Goal: Information Seeking & Learning: Learn about a topic

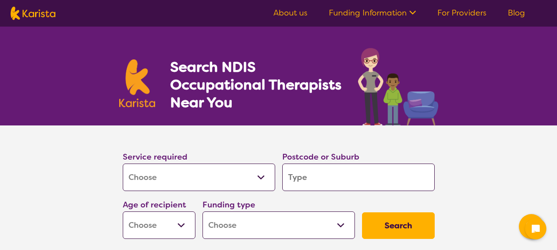
select select "[MEDICAL_DATA]"
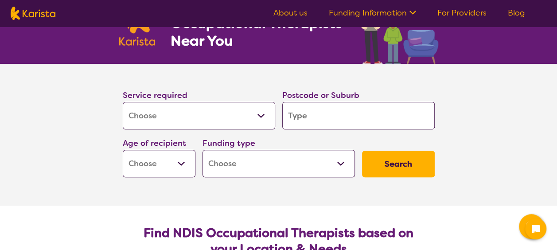
scroll to position [66, 0]
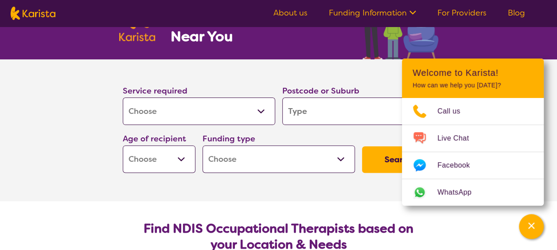
click at [305, 113] on input "search" at bounding box center [358, 111] width 152 height 27
type input "3"
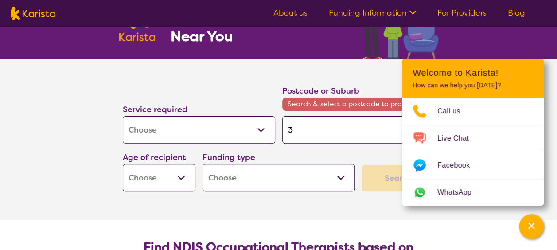
type input "30"
type input "300"
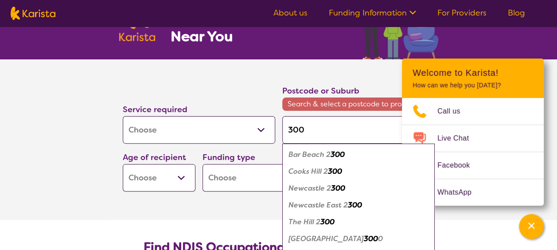
type input "3000"
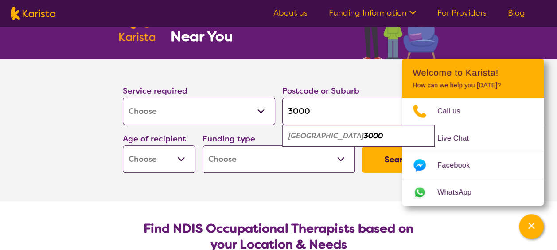
type input "3000"
click at [183, 158] on select "Early Childhood - 0 to 9 Child - 10 to 11 Adolescent - 12 to 17 Adult - 18 to 6…" at bounding box center [159, 158] width 73 height 27
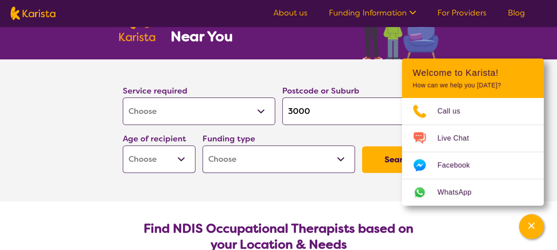
select select "AD"
click at [123, 145] on select "Early Childhood - 0 to 9 Child - 10 to 11 Adolescent - 12 to 17 Adult - 18 to 6…" at bounding box center [159, 158] width 73 height 27
select select "AD"
click at [339, 159] on select "Home Care Package (HCP) National Disability Insurance Scheme (NDIS) I don't know" at bounding box center [279, 158] width 152 height 27
select select "NDIS"
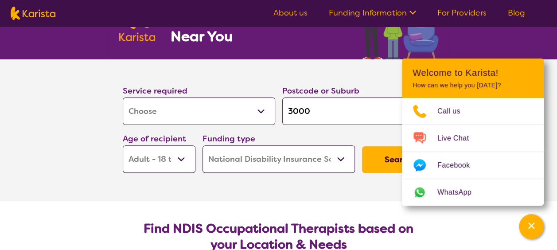
click at [203, 145] on select "Home Care Package (HCP) National Disability Insurance Scheme (NDIS) I don't know" at bounding box center [279, 158] width 152 height 27
select select "NDIS"
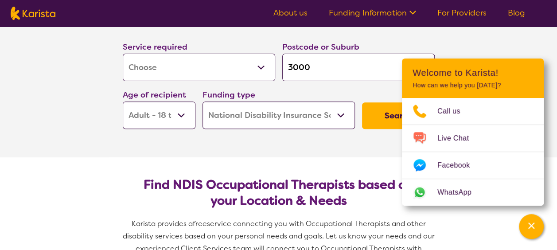
scroll to position [110, 0]
click at [390, 110] on button "Search" at bounding box center [398, 115] width 73 height 27
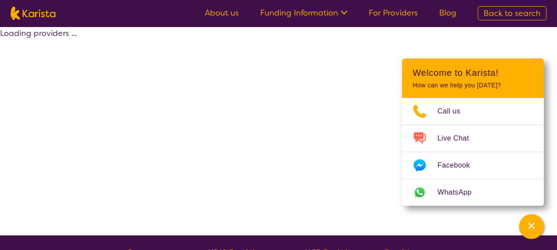
select select "by_score"
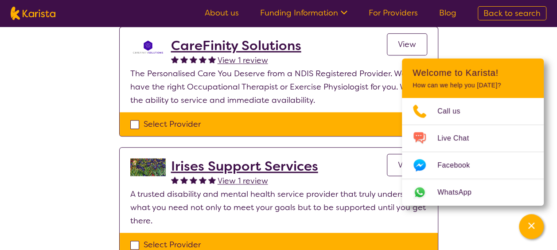
scroll to position [453, 0]
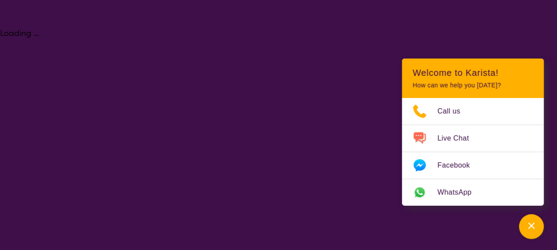
select select "[MEDICAL_DATA]"
select select "AD"
select select "NDIS"
select select "[MEDICAL_DATA]"
select select "AD"
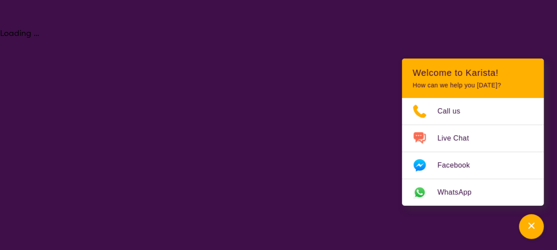
select select "NDIS"
